Goal: Transaction & Acquisition: Purchase product/service

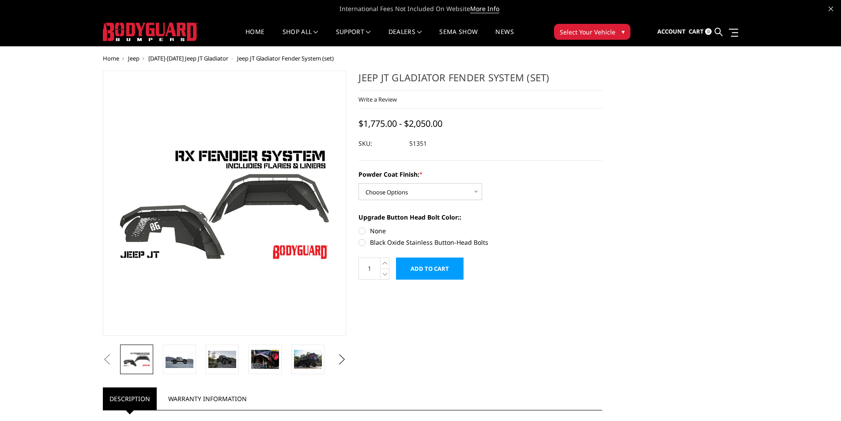
click at [202, 60] on span "[DATE]-[DATE] Jeep JT Gladiator" at bounding box center [188, 58] width 80 height 8
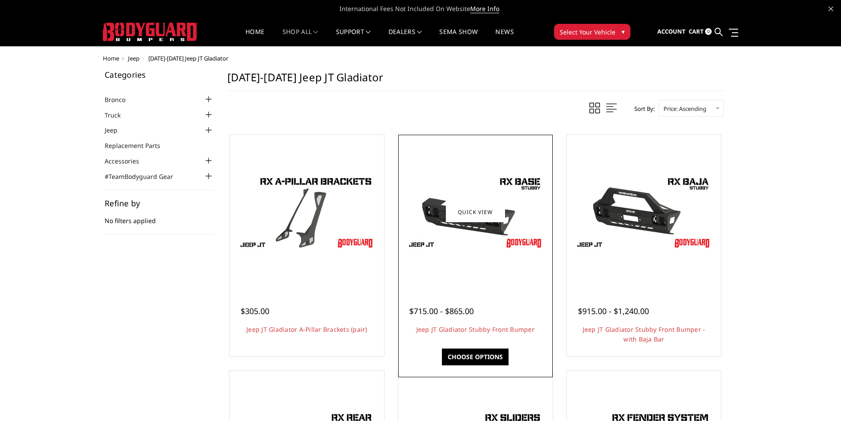
click at [488, 229] on img at bounding box center [475, 212] width 141 height 80
